Goal: Task Accomplishment & Management: Use online tool/utility

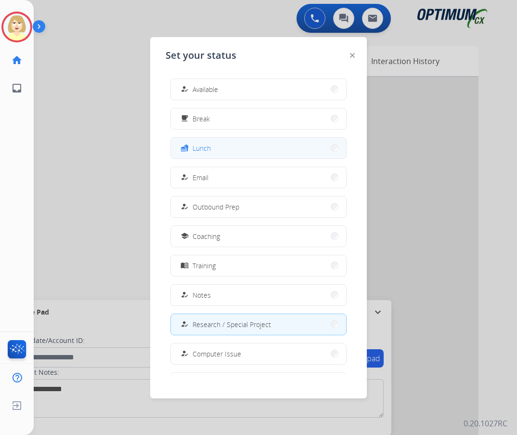
click at [205, 149] on span "Lunch" at bounding box center [202, 148] width 18 height 10
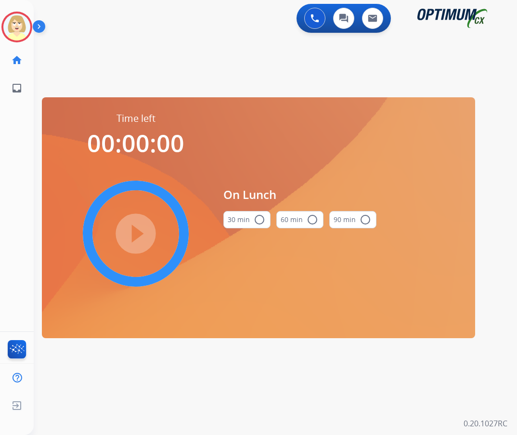
drag, startPoint x: 261, startPoint y: 219, endPoint x: 177, endPoint y: 220, distance: 83.8
click at [257, 219] on mat-icon "radio_button_unchecked" at bounding box center [260, 220] width 12 height 12
click at [131, 228] on mat-icon "play_circle_filled" at bounding box center [136, 234] width 12 height 12
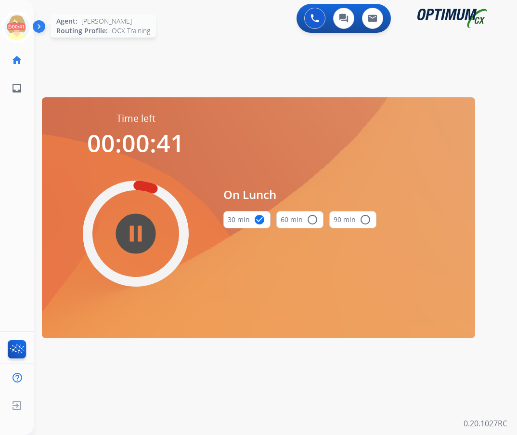
click at [13, 22] on icon at bounding box center [16, 27] width 31 height 31
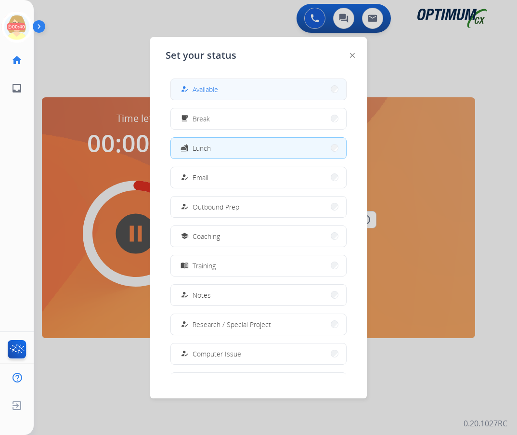
click at [198, 91] on span "Available" at bounding box center [206, 89] width 26 height 10
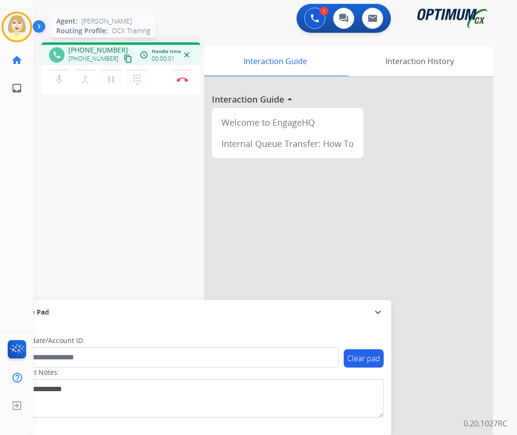
click at [16, 18] on img at bounding box center [16, 26] width 27 height 27
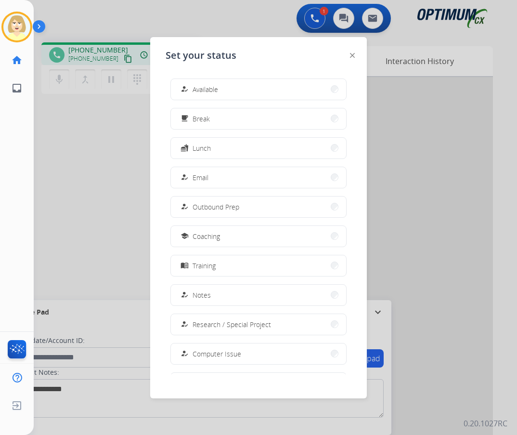
drag, startPoint x: 111, startPoint y: 119, endPoint x: 146, endPoint y: 96, distance: 41.6
click at [118, 113] on div at bounding box center [258, 217] width 517 height 435
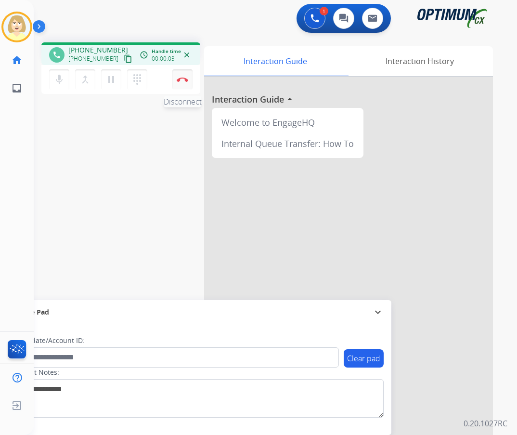
click at [179, 75] on button "Disconnect" at bounding box center [182, 79] width 20 height 20
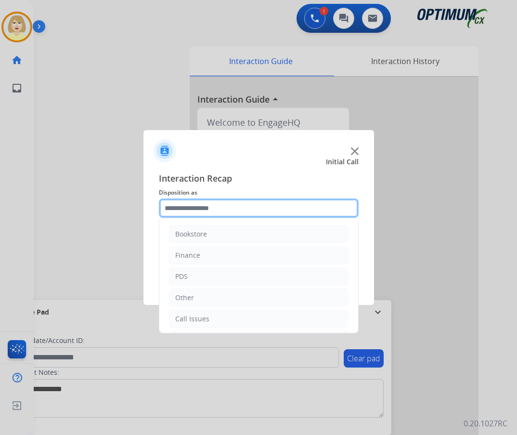
click at [184, 206] on input "text" at bounding box center [259, 207] width 200 height 19
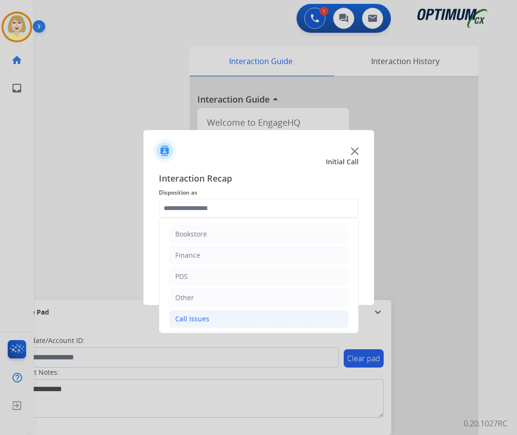
click at [192, 317] on div "Call Issues" at bounding box center [192, 319] width 34 height 10
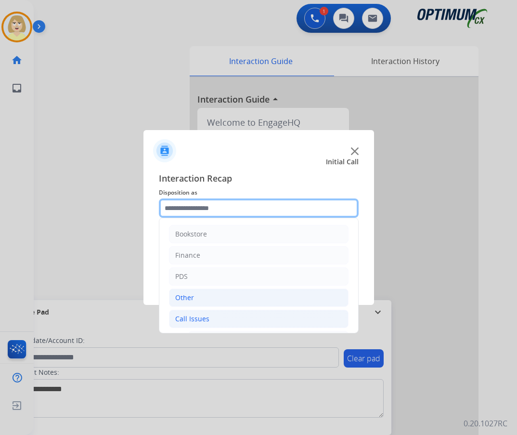
scroll to position [145, 0]
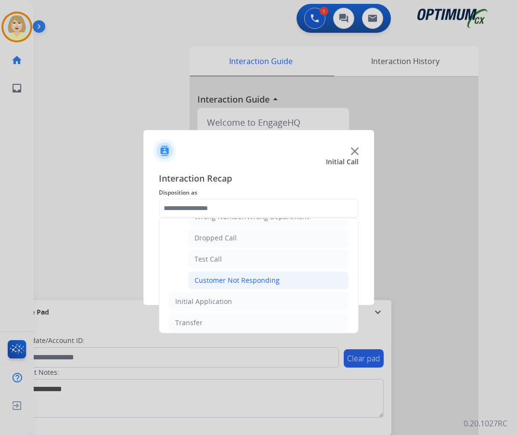
click at [222, 279] on div "Customer Not Responding" at bounding box center [237, 281] width 85 height 10
type input "**********"
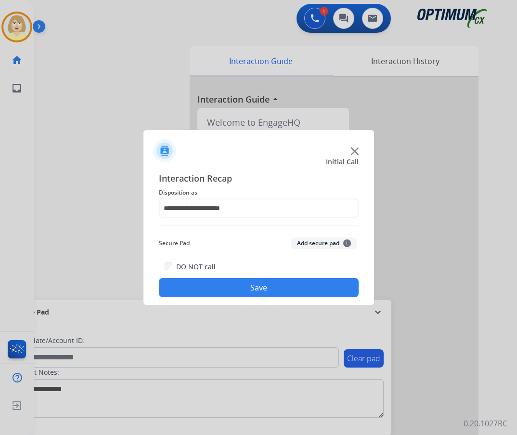
click at [312, 243] on button "Add secure pad +" at bounding box center [324, 244] width 66 height 12
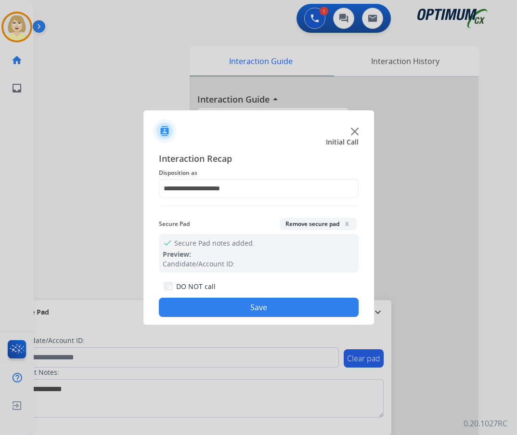
click at [228, 308] on button "Save" at bounding box center [259, 307] width 200 height 19
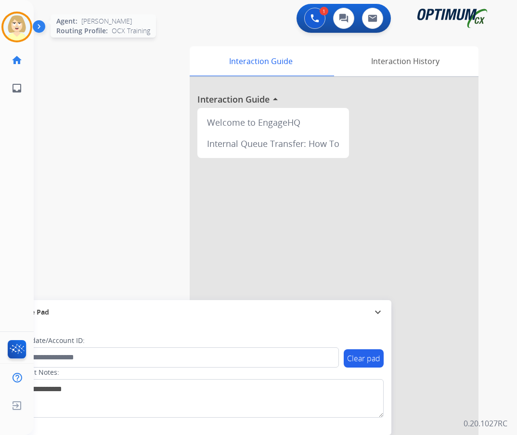
click at [20, 29] on img at bounding box center [16, 26] width 27 height 27
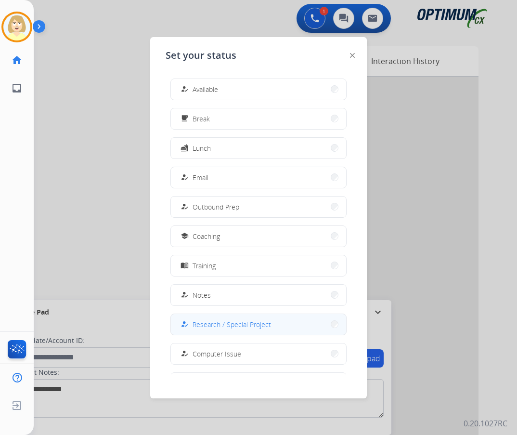
click at [204, 325] on span "Research / Special Project" at bounding box center [232, 324] width 79 height 10
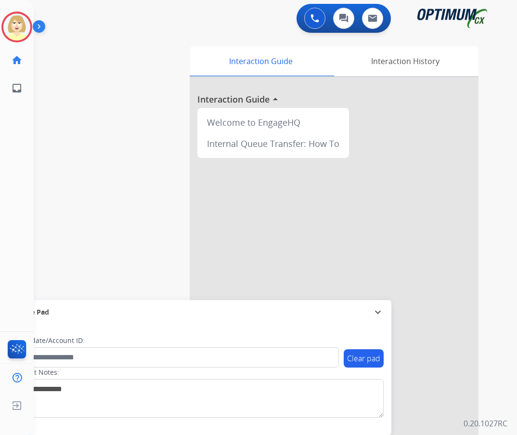
click at [93, 167] on div "swap_horiz Break voice bridge close_fullscreen Connect 3-Way Call merge_type Se…" at bounding box center [264, 236] width 461 height 402
